Goal: Check status: Check status

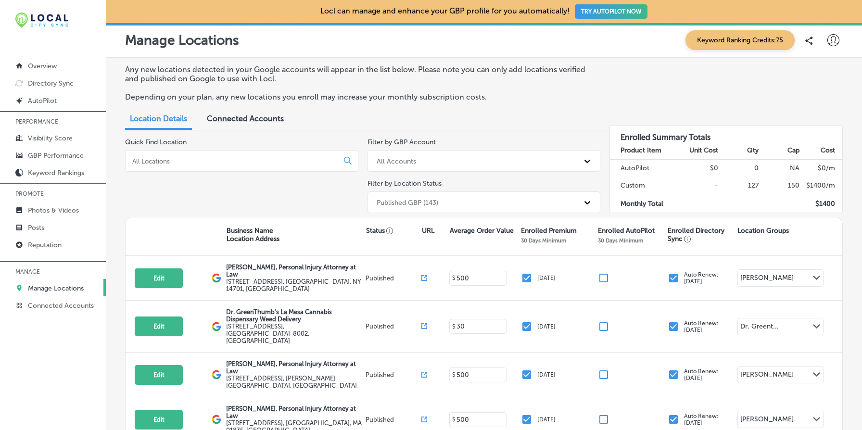
click at [71, 287] on p "Manage Locations" at bounding box center [56, 288] width 56 height 8
click at [71, 152] on p "GBP Performance" at bounding box center [56, 156] width 56 height 8
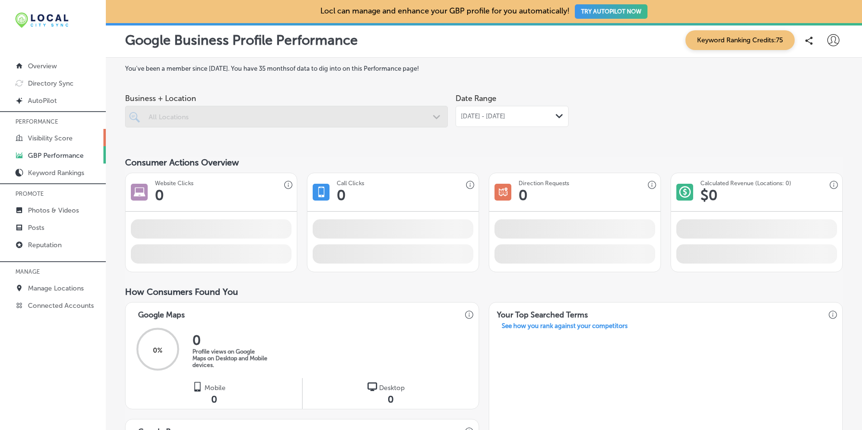
click at [72, 133] on link "Visibility Score" at bounding box center [53, 137] width 106 height 17
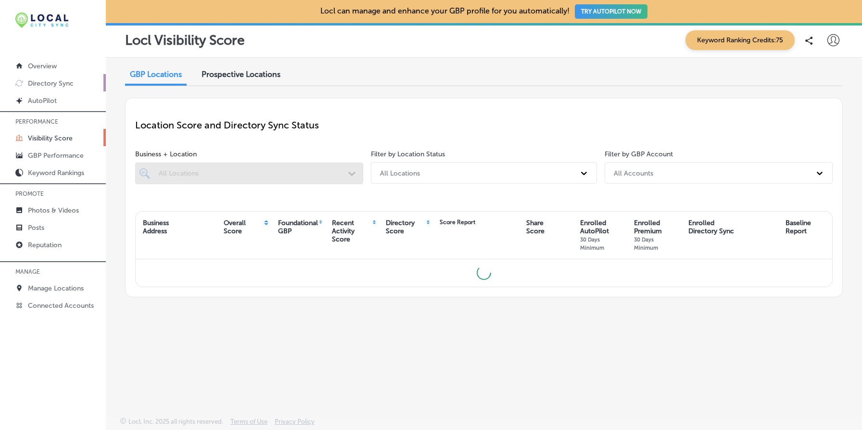
click at [72, 87] on p "Directory Sync" at bounding box center [51, 83] width 46 height 8
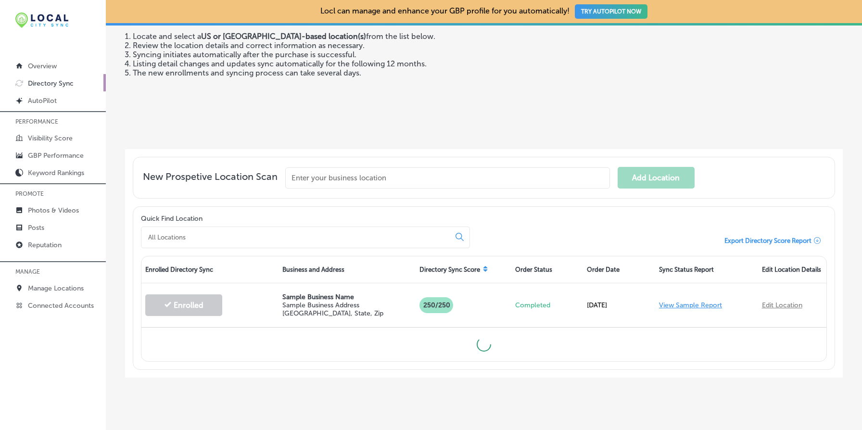
scroll to position [120, 0]
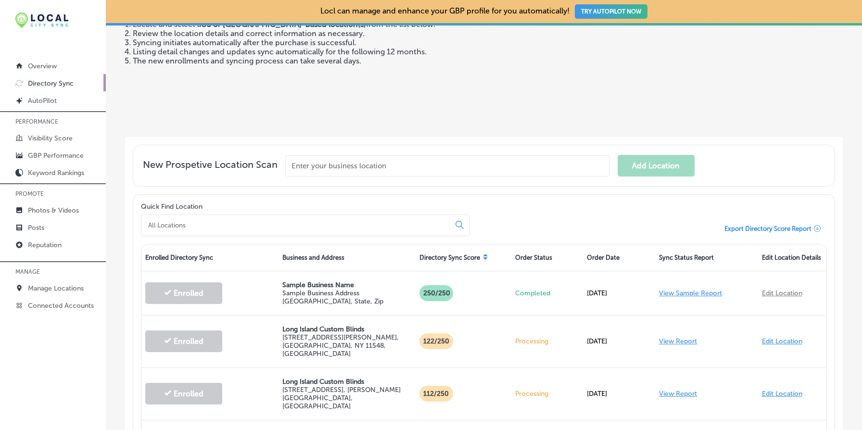
click at [433, 98] on div "Locl Directory Sync automatically enrolls, updates, and synchronizes business l…" at bounding box center [338, 49] width 426 height 162
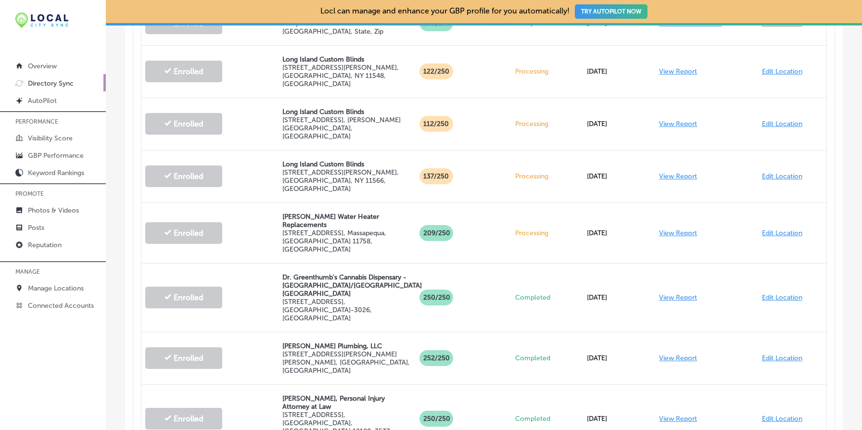
scroll to position [373, 0]
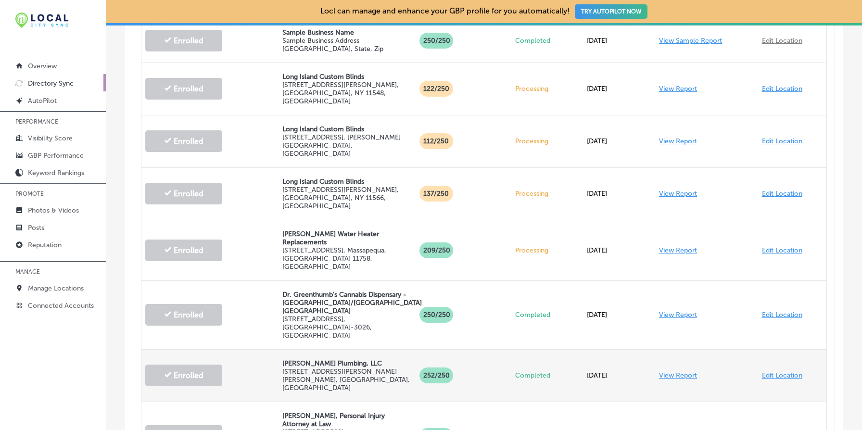
click at [687, 372] on link "View Report" at bounding box center [678, 376] width 38 height 8
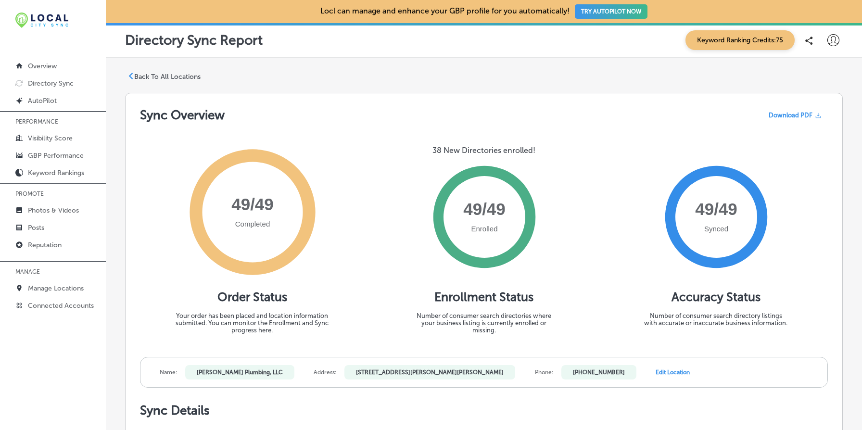
click at [167, 79] on p "Back To All Locations" at bounding box center [167, 77] width 66 height 8
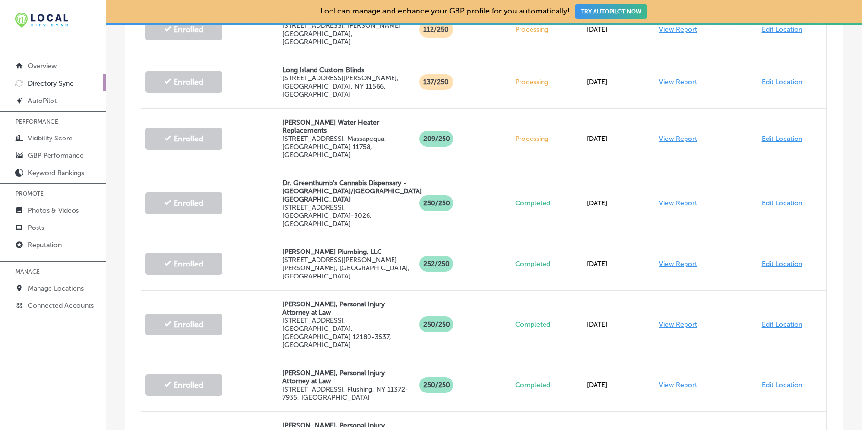
scroll to position [486, 0]
